Goal: Task Accomplishment & Management: Use online tool/utility

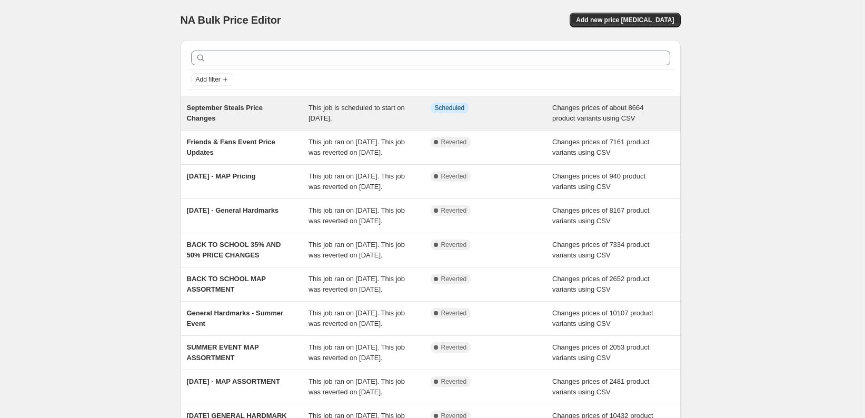
click at [368, 115] on span "This job is scheduled to start on [DATE]." at bounding box center [357, 113] width 96 height 18
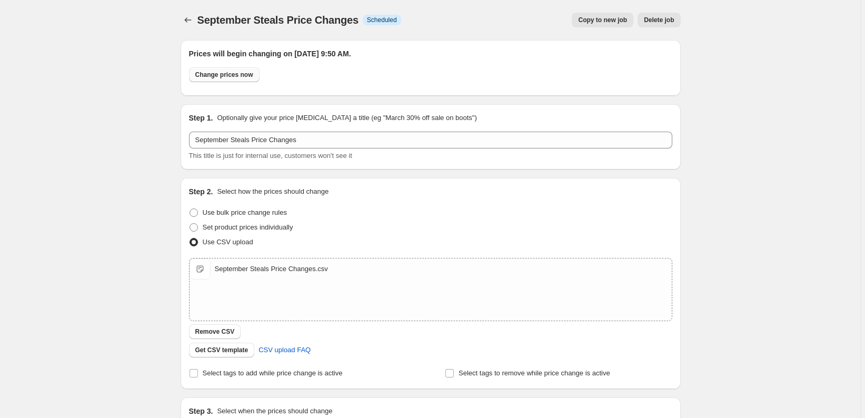
click at [241, 75] on span "Change prices now" at bounding box center [224, 75] width 58 height 8
radio input "true"
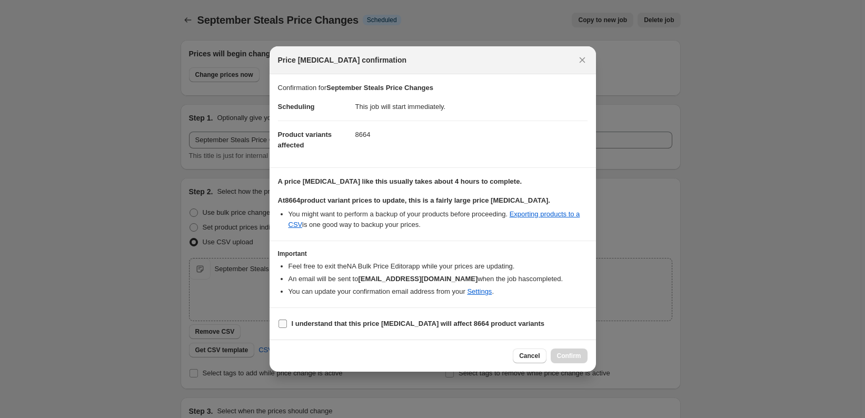
click at [331, 322] on b "I understand that this price [MEDICAL_DATA] will affect 8664 product variants" at bounding box center [418, 324] width 253 height 8
click at [287, 322] on input "I understand that this price [MEDICAL_DATA] will affect 8664 product variants" at bounding box center [283, 324] width 8 height 8
checkbox input "true"
click at [570, 354] on span "Confirm" at bounding box center [569, 356] width 24 height 8
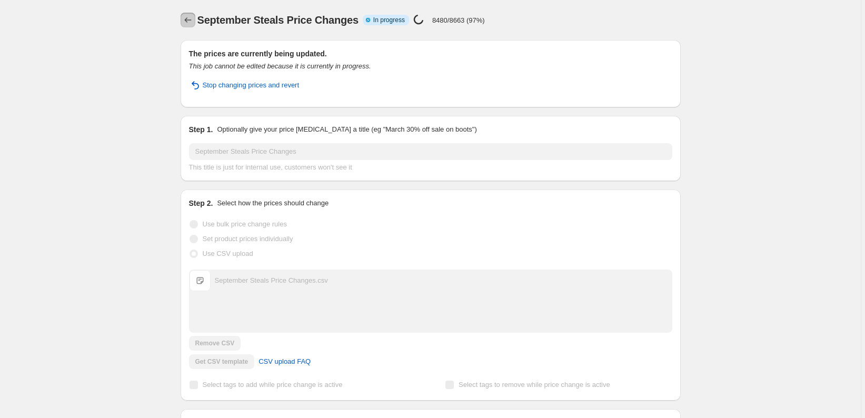
click at [191, 20] on icon "Price change jobs" at bounding box center [187, 19] width 7 height 5
